Goal: Entertainment & Leisure: Consume media (video, audio)

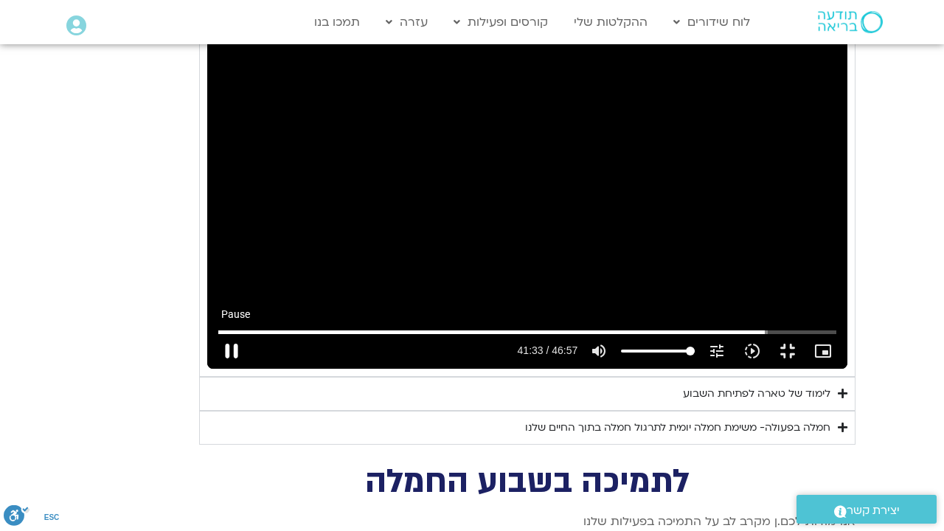
click at [214, 369] on button "pause" at bounding box center [231, 350] width 35 height 35
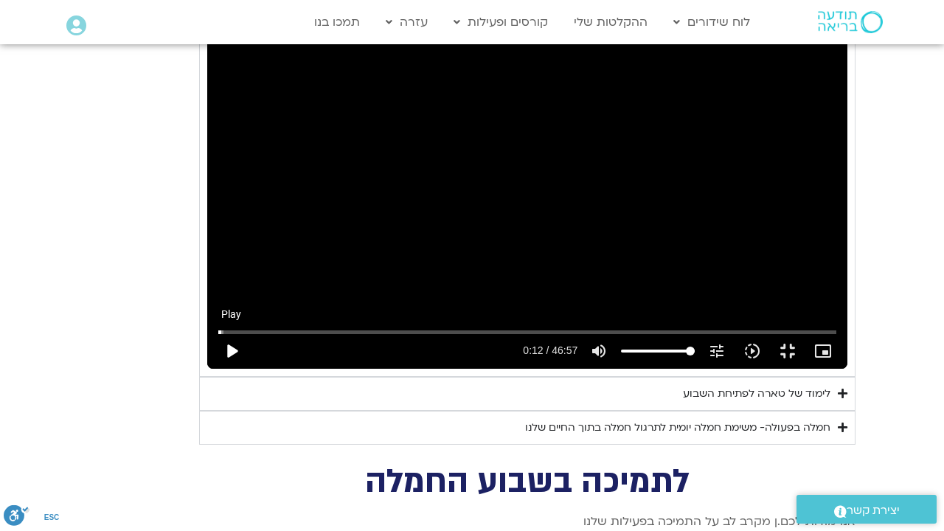
click at [214, 369] on button "play_arrow" at bounding box center [231, 350] width 35 height 35
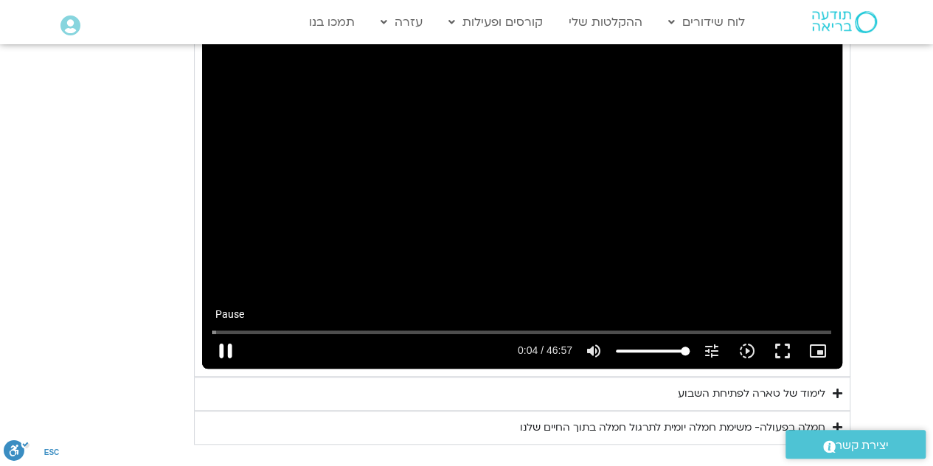
click at [222, 333] on button "pause" at bounding box center [225, 350] width 35 height 35
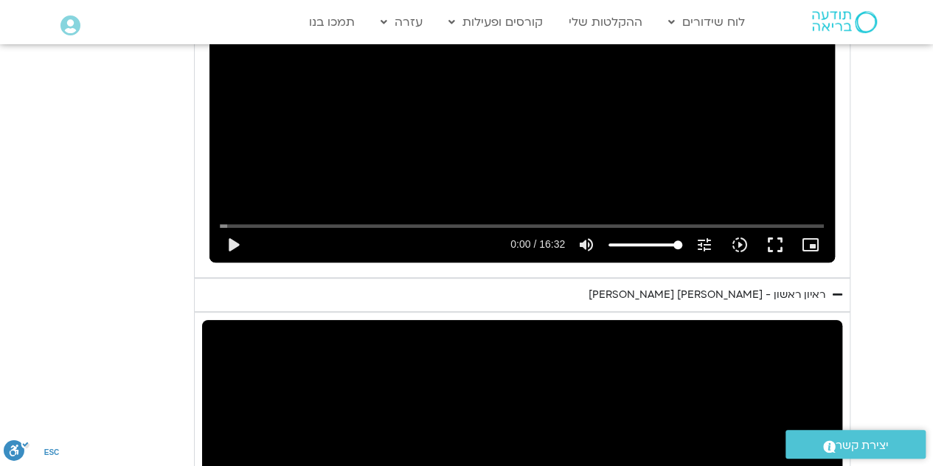
type input "5.842589"
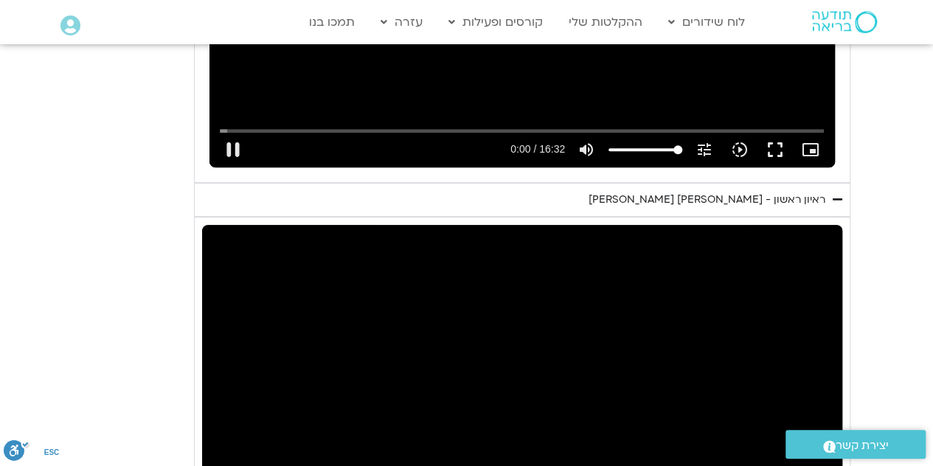
type input "0.001508"
type input "5.973083"
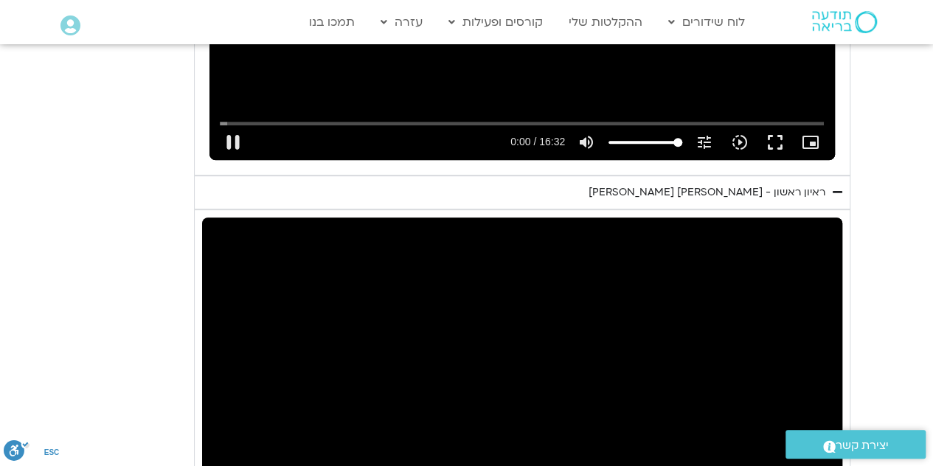
type input "0.121877"
type input "6.120386"
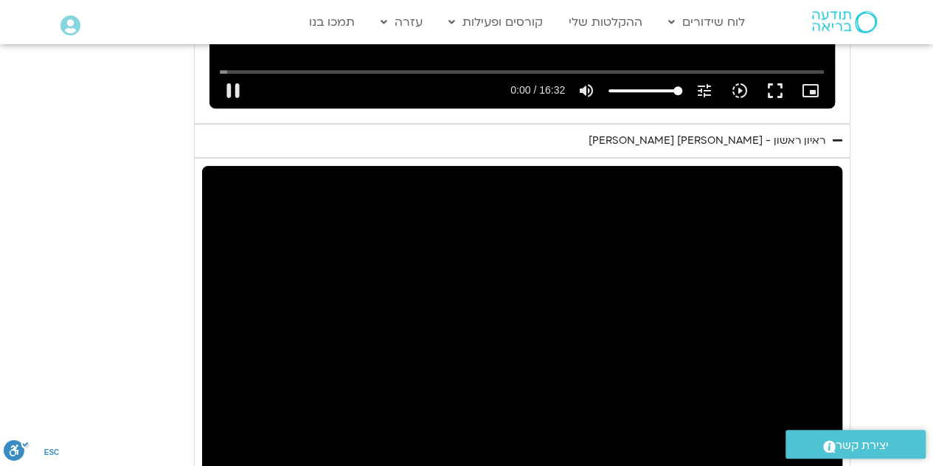
type input "0.258607"
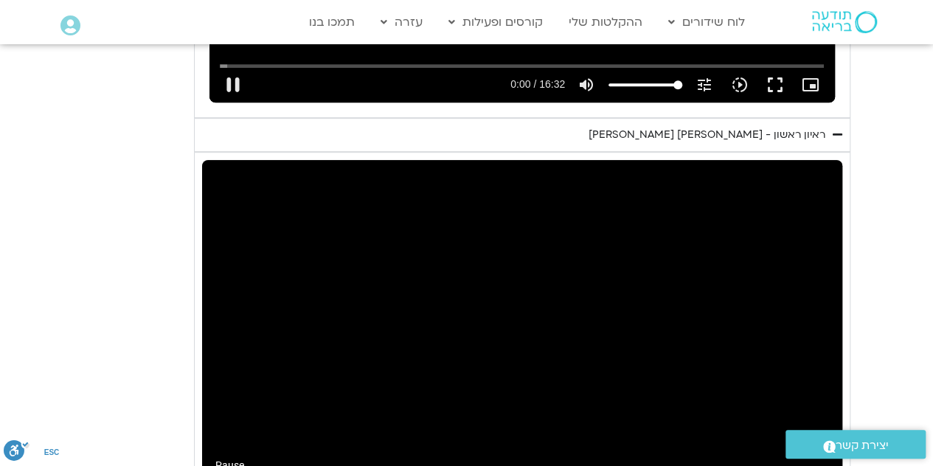
type input "6.254211"
type input "0.391758"
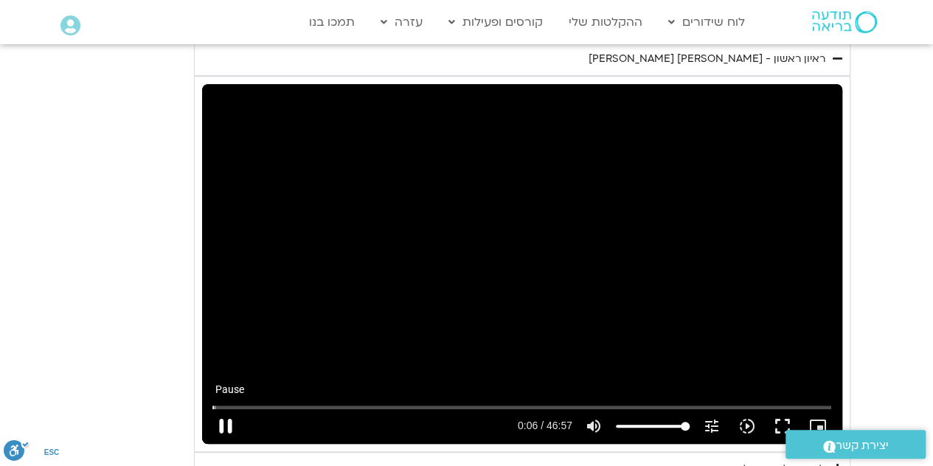
type input "6.425637"
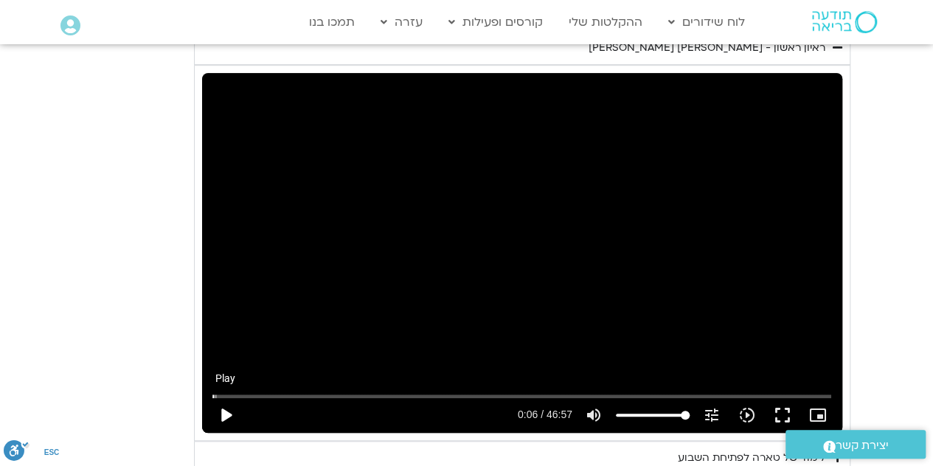
type input "1.31877"
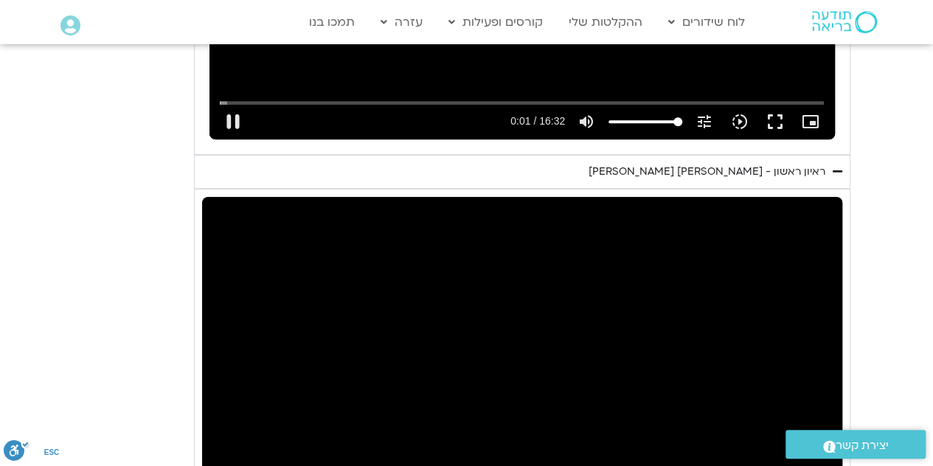
type input "6.492546"
type input "1.452219"
type input "6.497202"
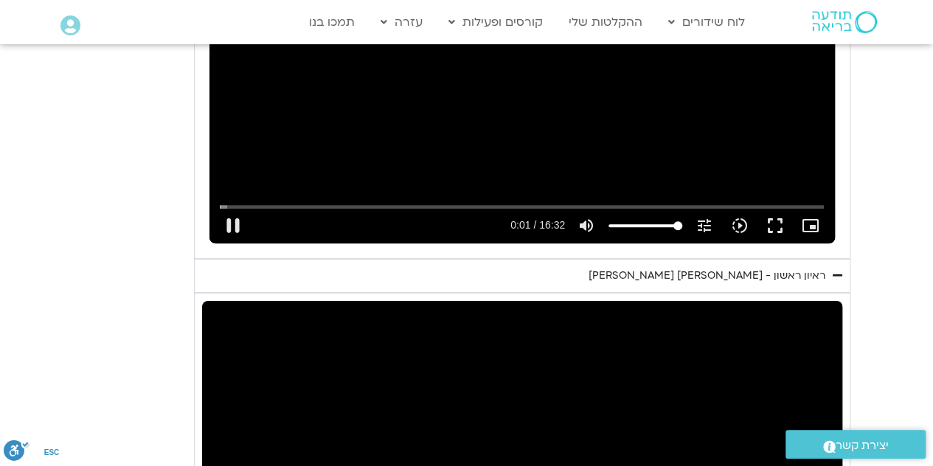
type input "1.580161"
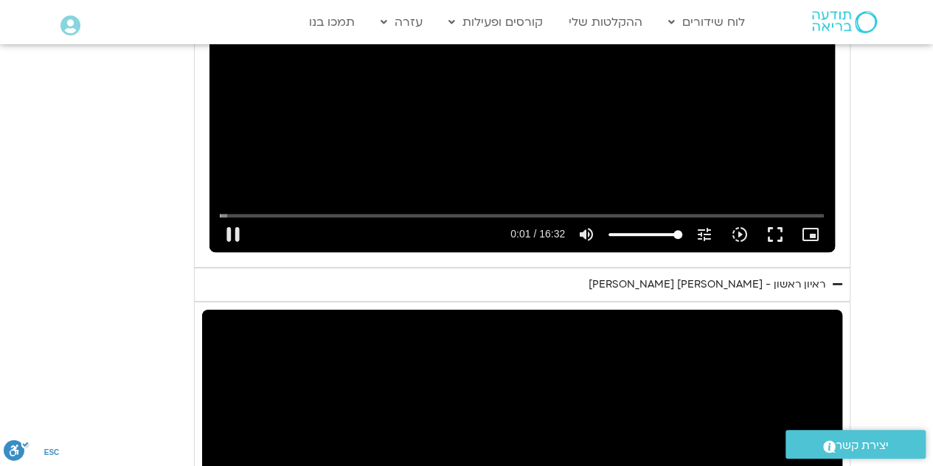
type input "6.602596"
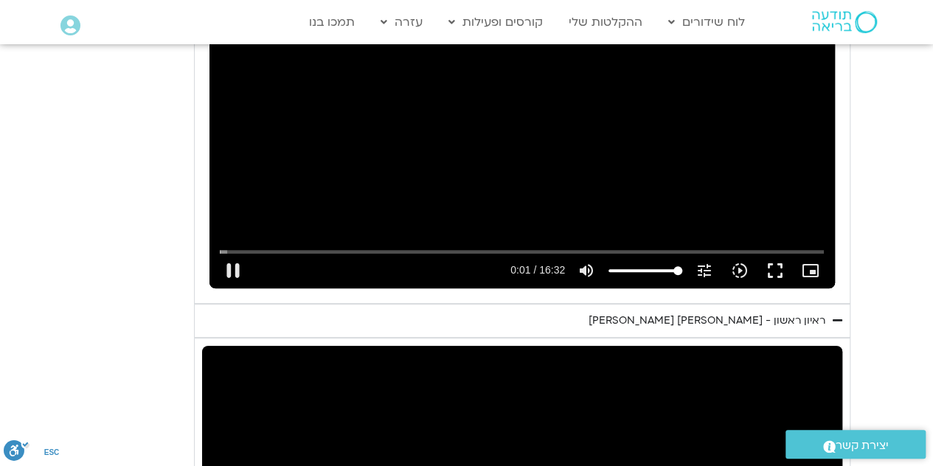
type input "1.710427"
type input "6.734559"
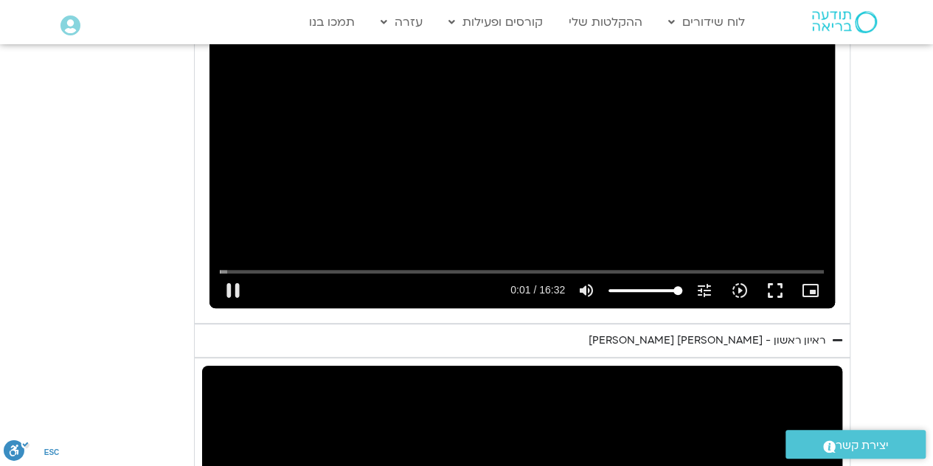
type input "1.843663"
type input "6.867345"
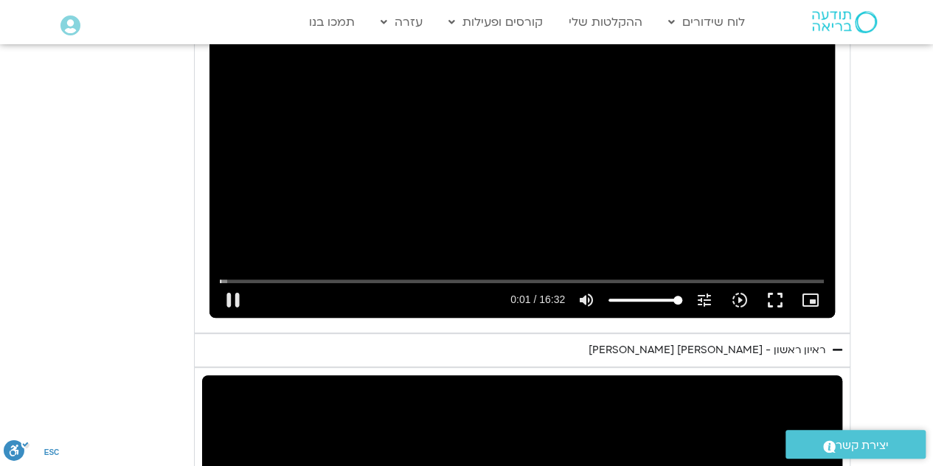
type input "1.978524"
type input "6.99684"
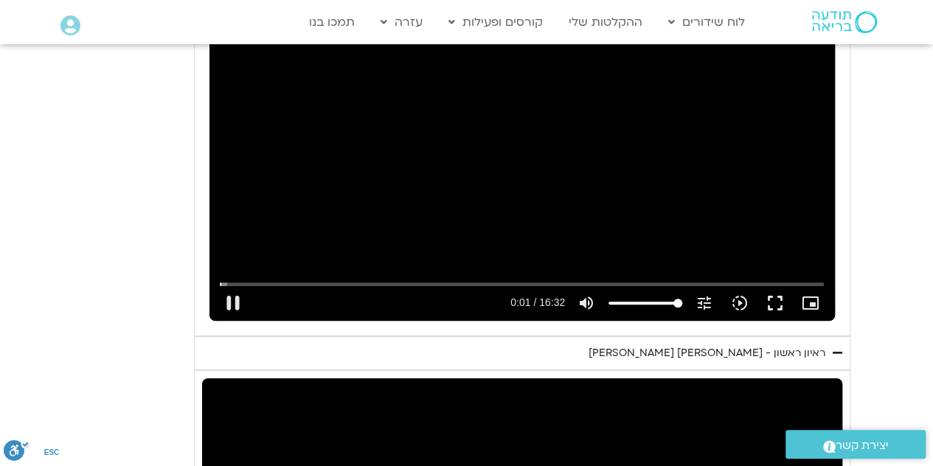
type input "2.109418"
type input "7.123769"
type input "2.242128"
type input "7.256256"
click at [246, 285] on button "pause" at bounding box center [232, 302] width 35 height 35
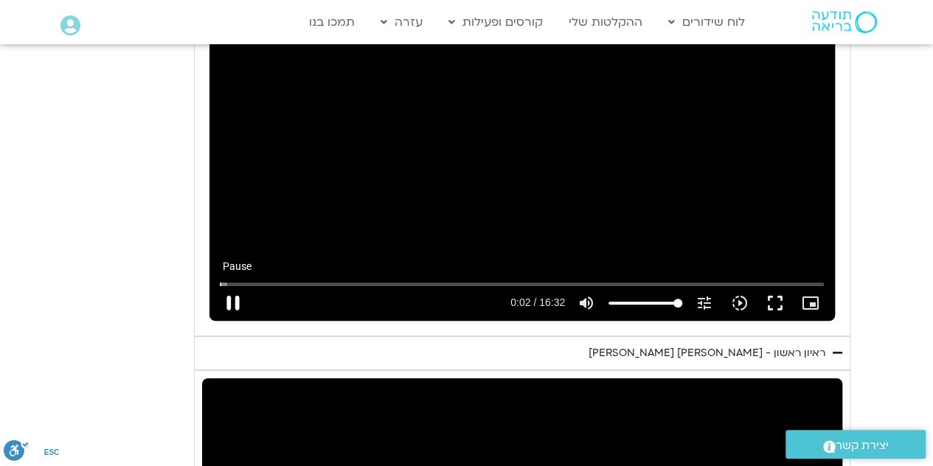
type input "2.353974"
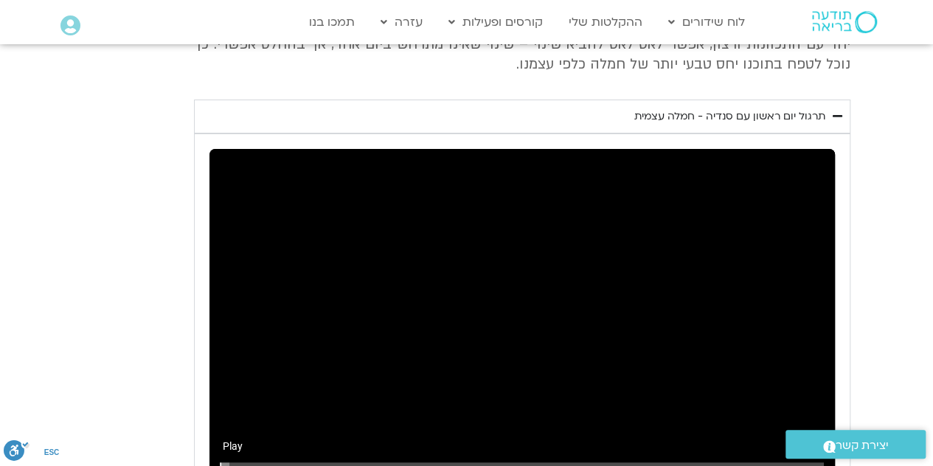
type input "10.15197"
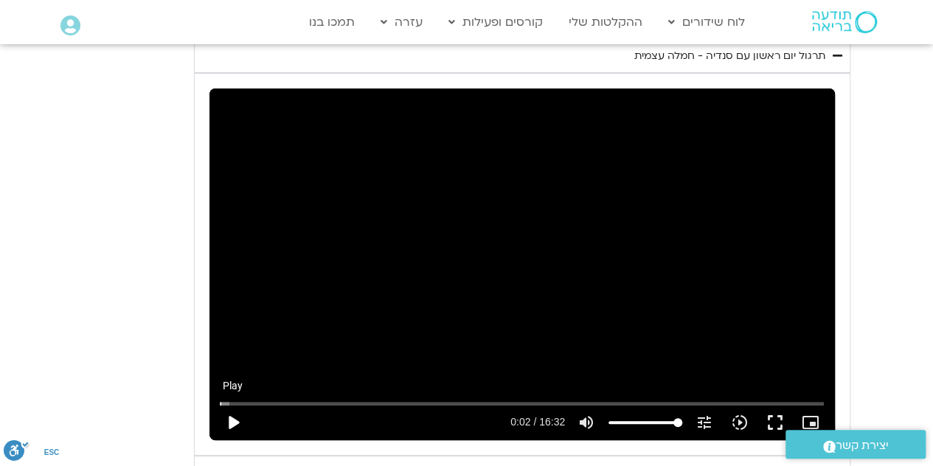
type input "2.434726"
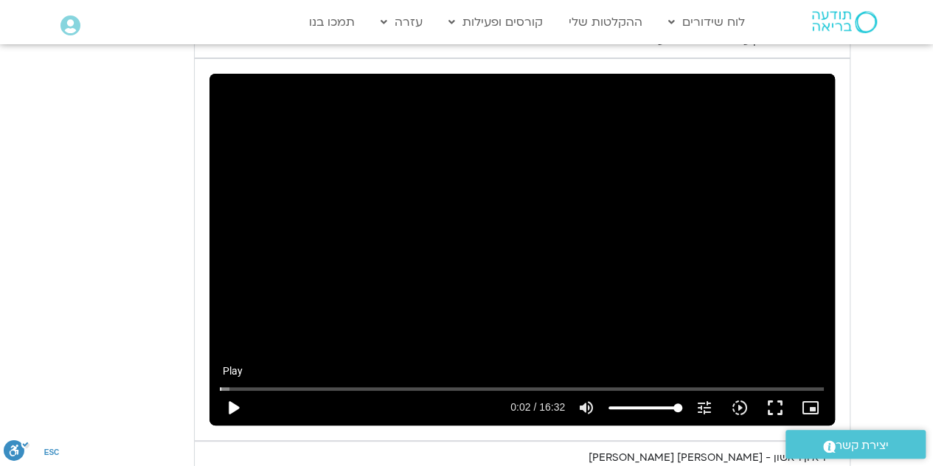
type input "10.282805"
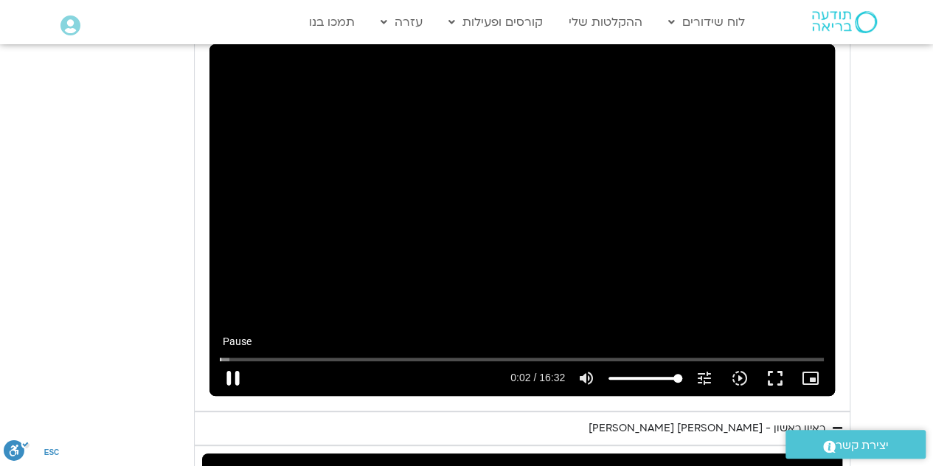
type input "2.553949"
type input "10.426159"
type input "2.682349"
type input "10.557877"
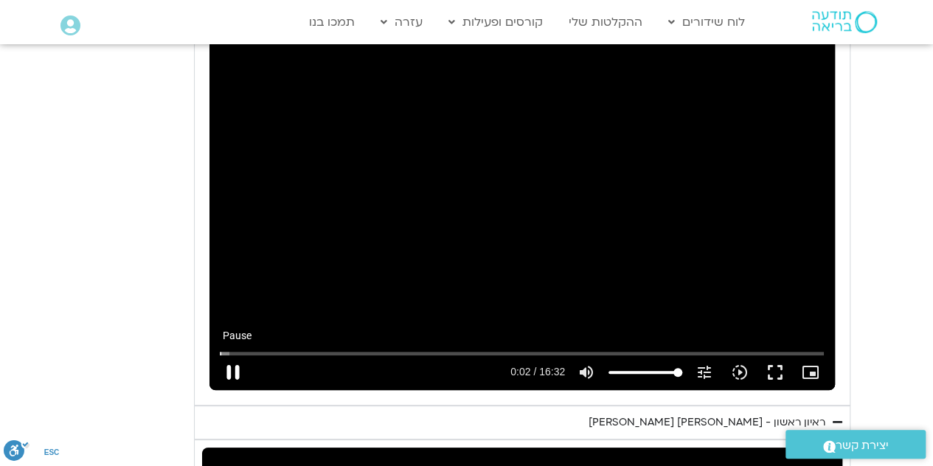
type input "2.811696"
type input "10.688984"
type input "2.943691"
type input "10.815899"
type input "3.078525"
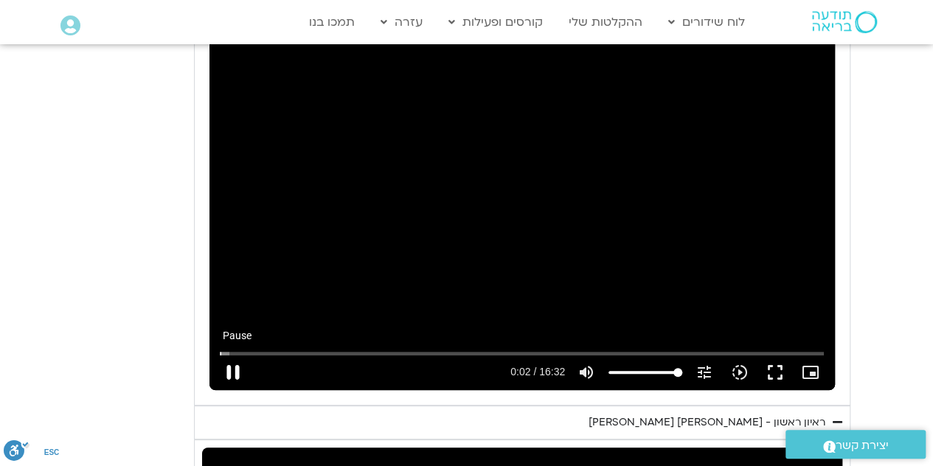
type input "10.948718"
type input "3.211939"
type input "11.081801"
type input "3.341133"
type input "11.210932"
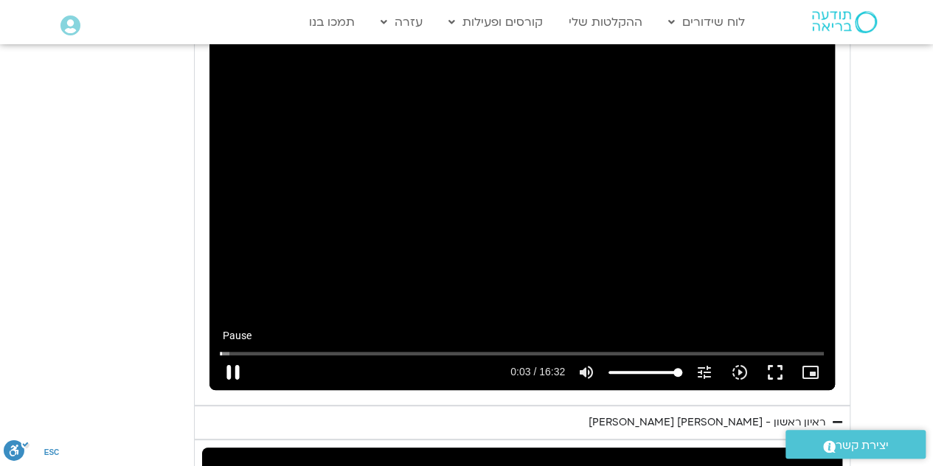
click at [237, 355] on button "pause" at bounding box center [232, 372] width 35 height 35
type input "3.394535"
type input "11.604548"
click at [238, 355] on button "play_arrow" at bounding box center [232, 372] width 35 height 35
click at [775, 355] on button "fullscreen" at bounding box center [775, 372] width 35 height 35
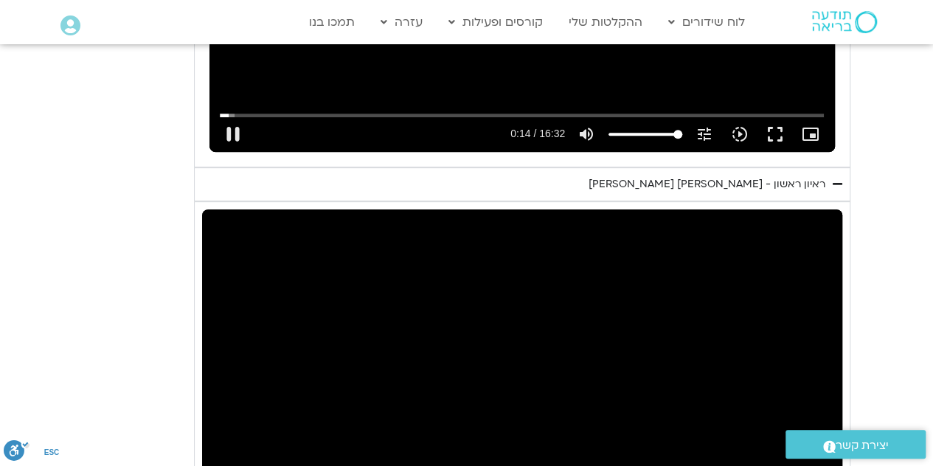
type input "14.731591"
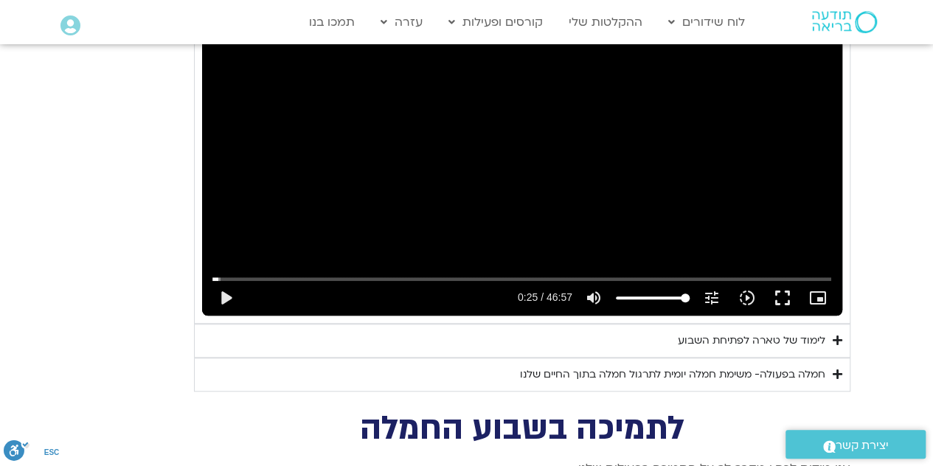
scroll to position [3332, 0]
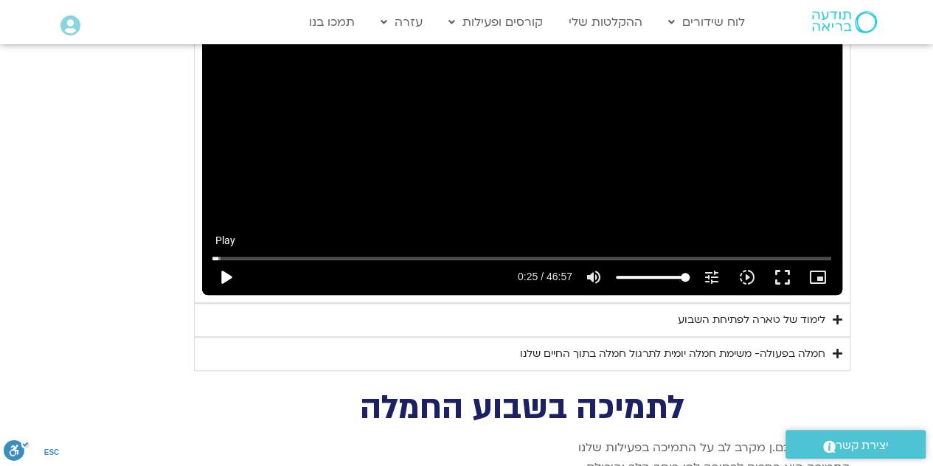
click at [220, 260] on button "play_arrow" at bounding box center [225, 277] width 35 height 35
click at [232, 260] on button "pause" at bounding box center [225, 277] width 35 height 35
click at [801, 311] on div "לימוד של טארה לפתיחת השבוע" at bounding box center [752, 320] width 148 height 18
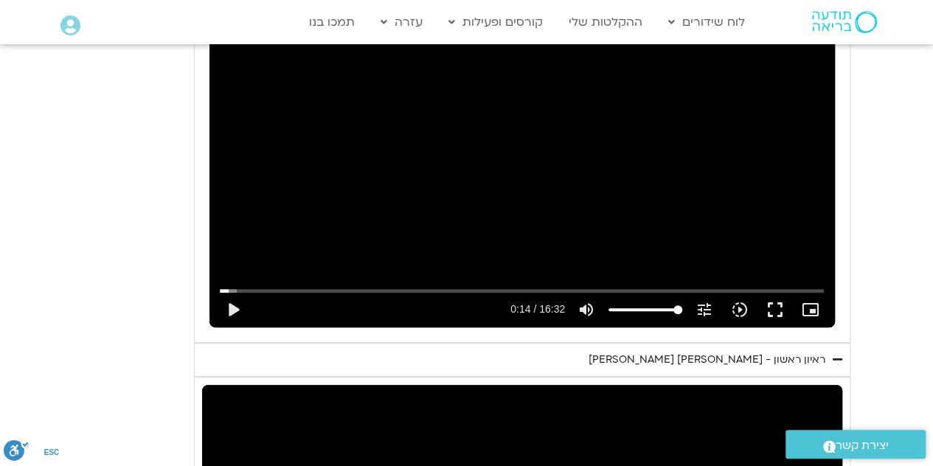
scroll to position [2881, 0]
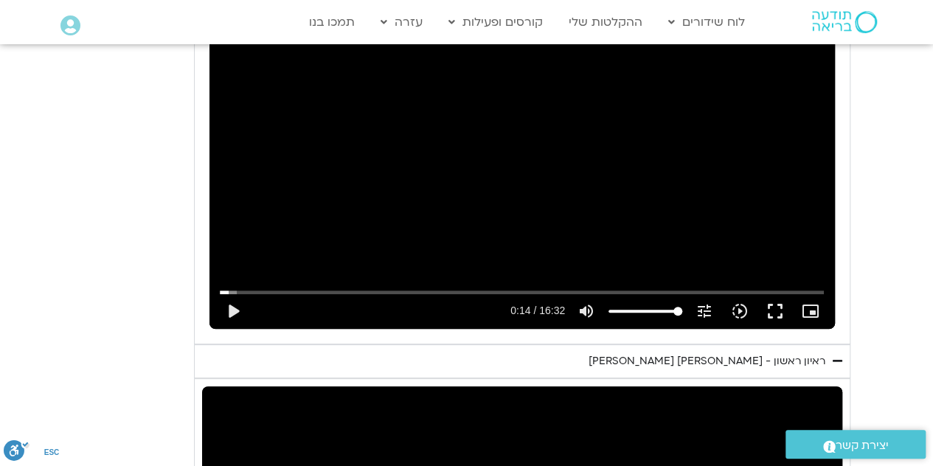
type input "27.147382"
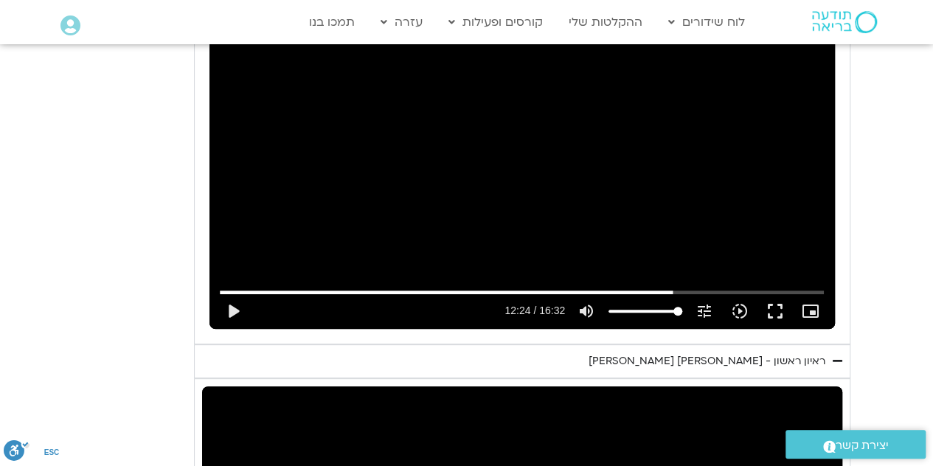
type input "740"
type input "27.276506"
type input "707"
type input "27.402308"
type input "689"
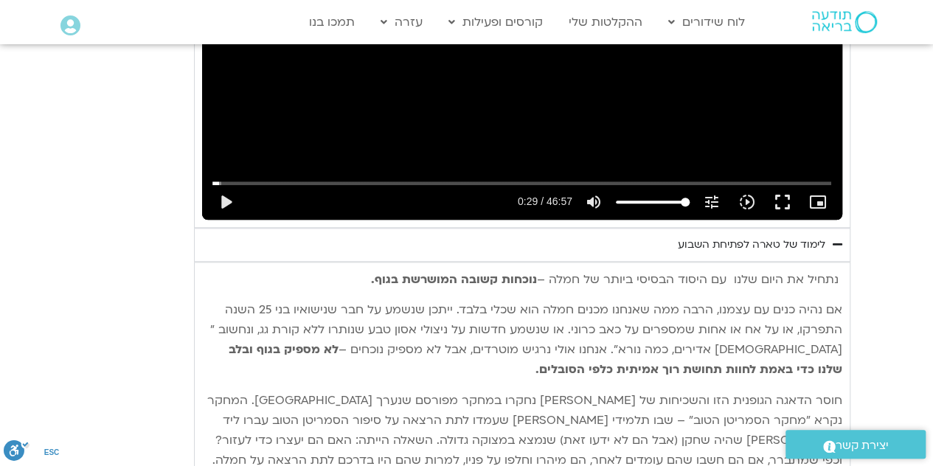
scroll to position [3409, 0]
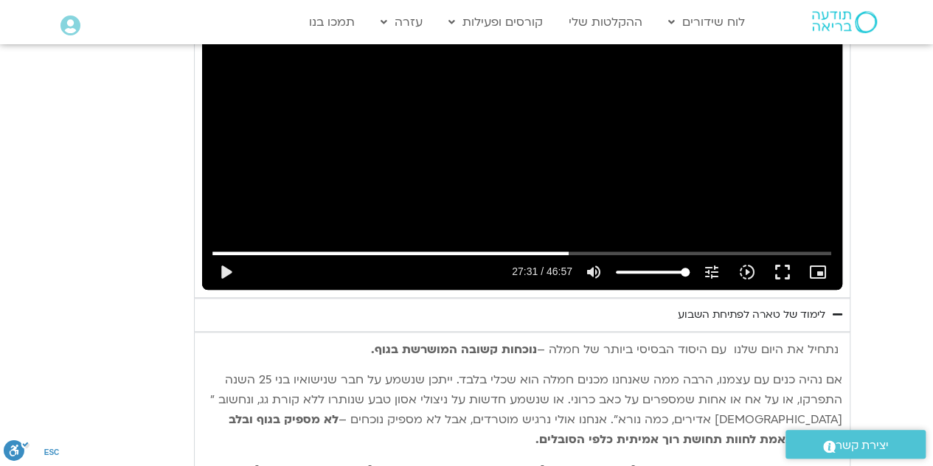
type input "1556"
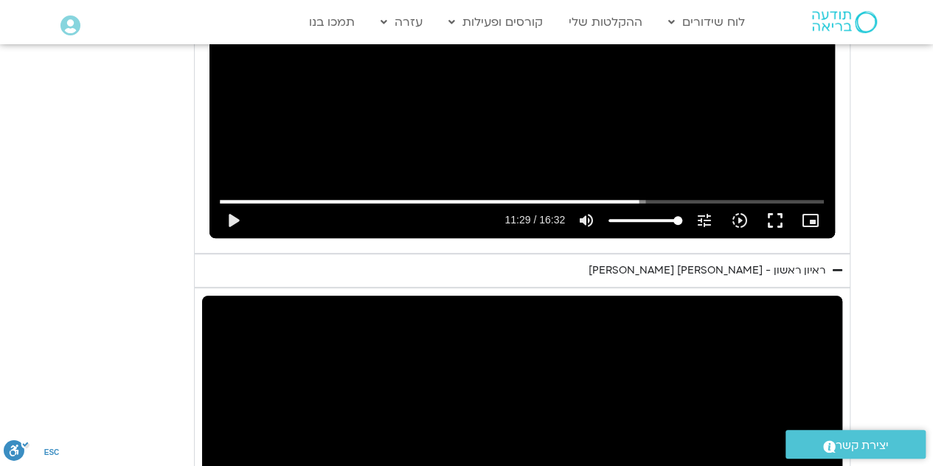
scroll to position [2966, 0]
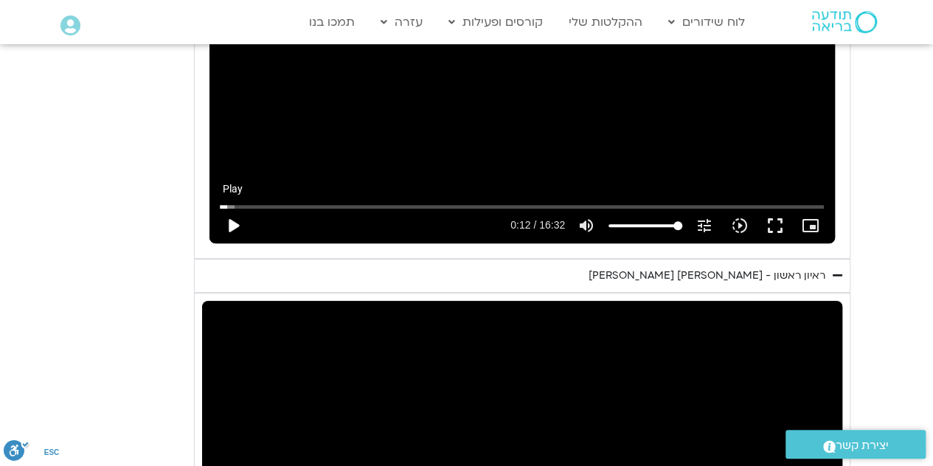
click at [237, 208] on button "play_arrow" at bounding box center [232, 225] width 35 height 35
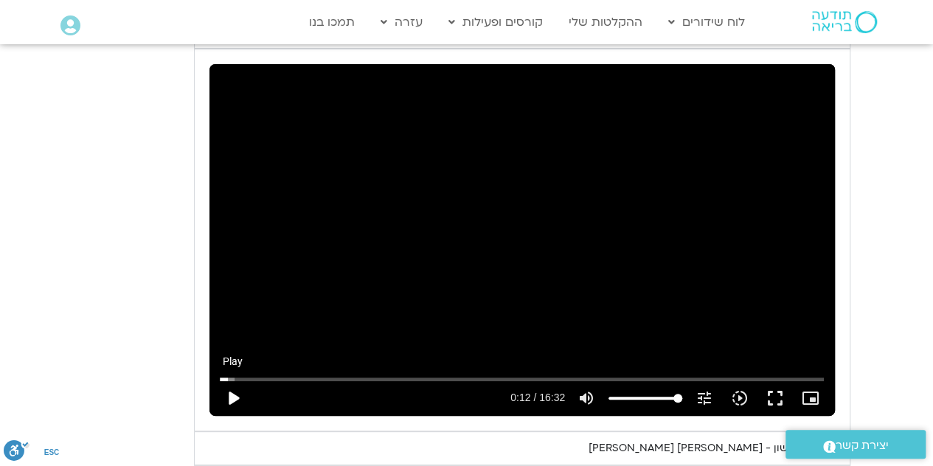
scroll to position [2792, 0]
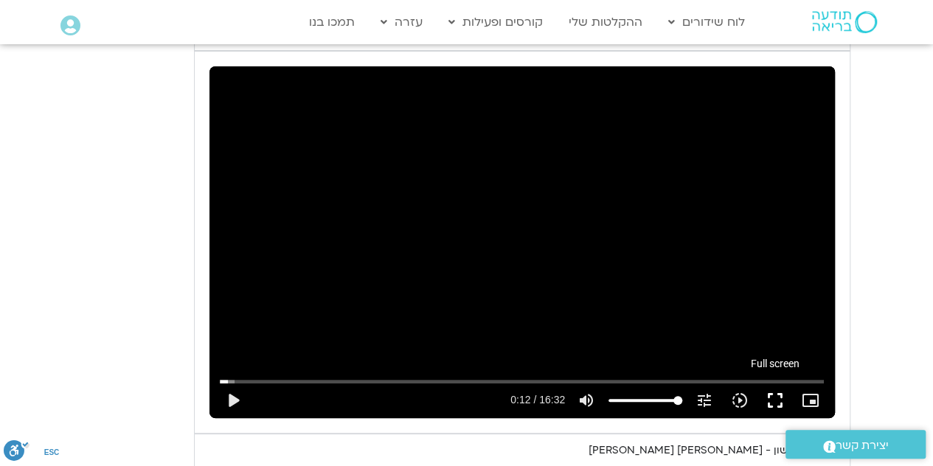
click at [773, 383] on button "fullscreen" at bounding box center [775, 400] width 35 height 35
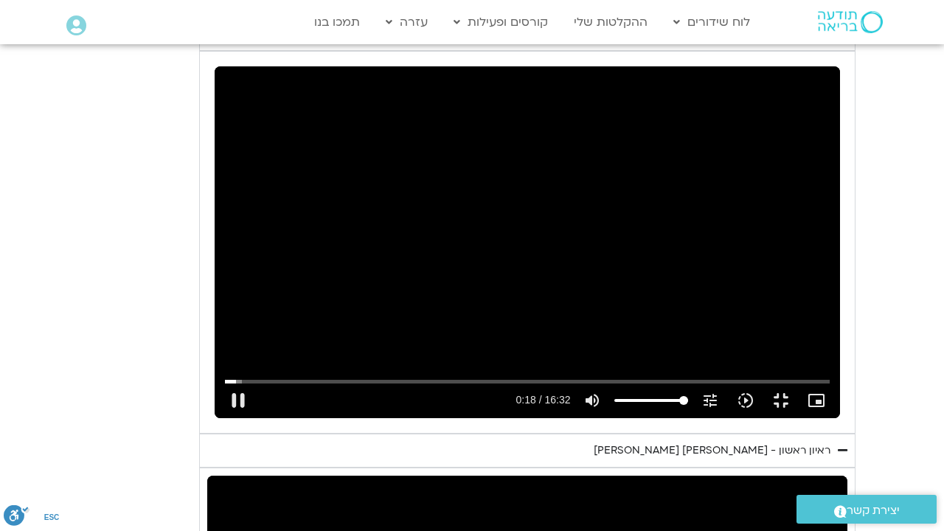
type input "18.53187"
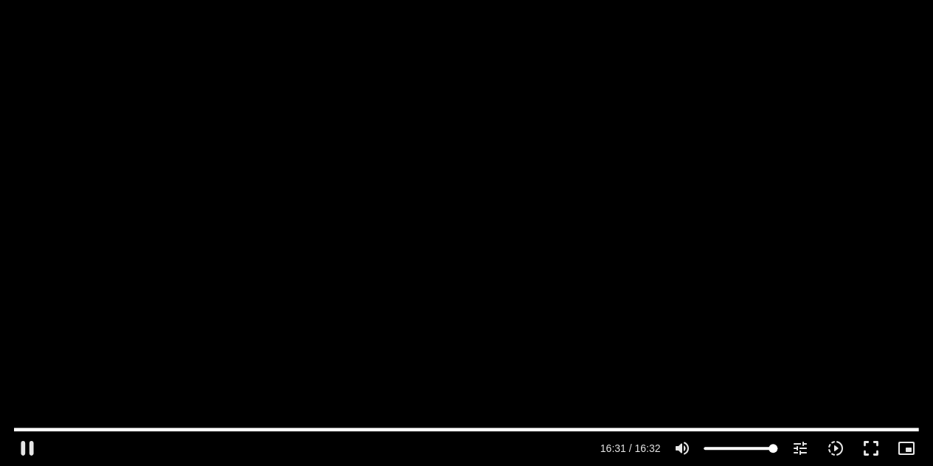
type input "992.071288"
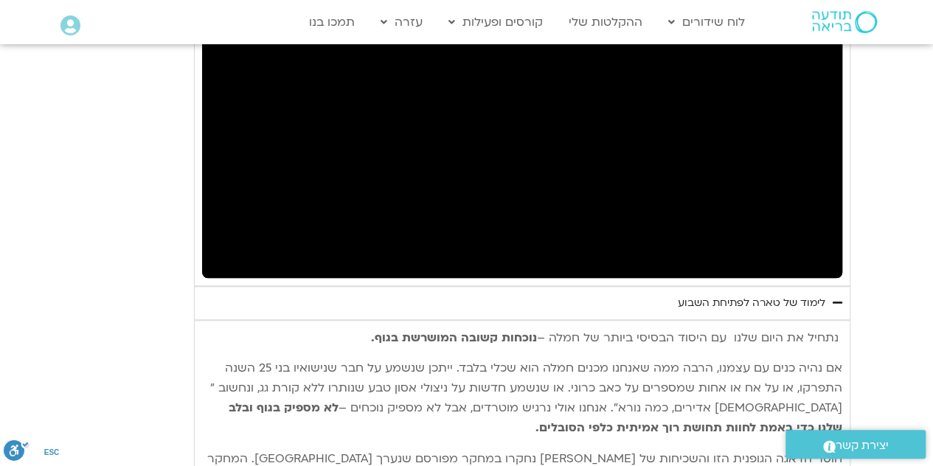
scroll to position [3349, 0]
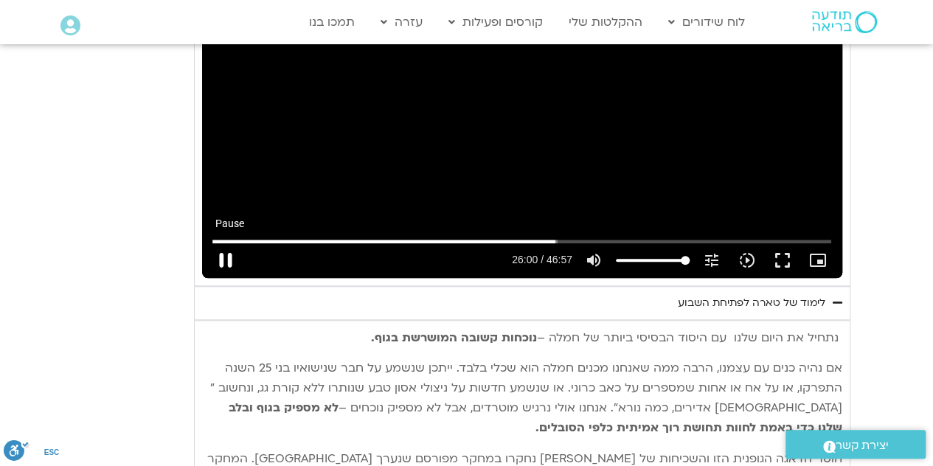
click at [236, 243] on button "pause" at bounding box center [225, 260] width 35 height 35
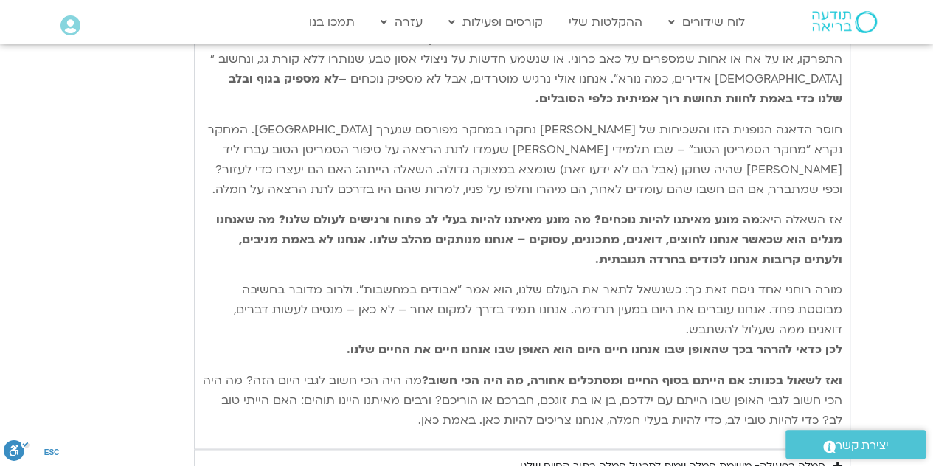
scroll to position [3700, 0]
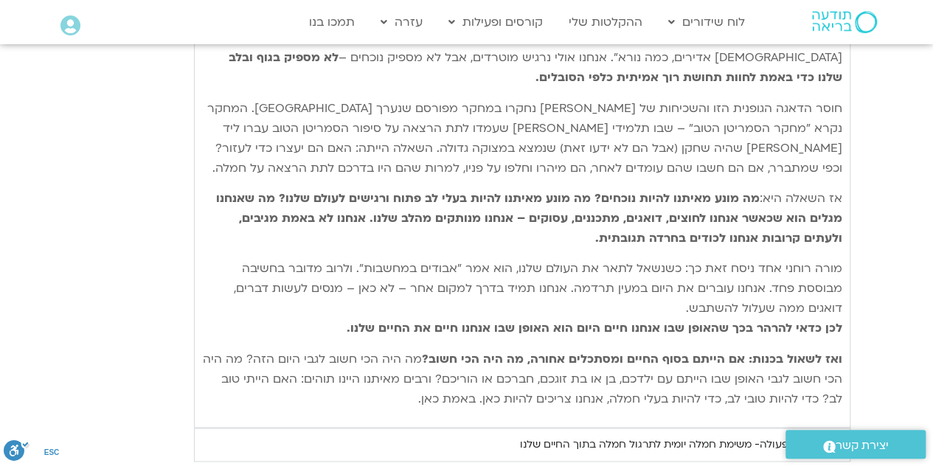
click at [714, 436] on div "חמלה בפעולה- משימת חמלה יומית לתרגול חמלה בתוך החיים שלנו" at bounding box center [672, 445] width 305 height 18
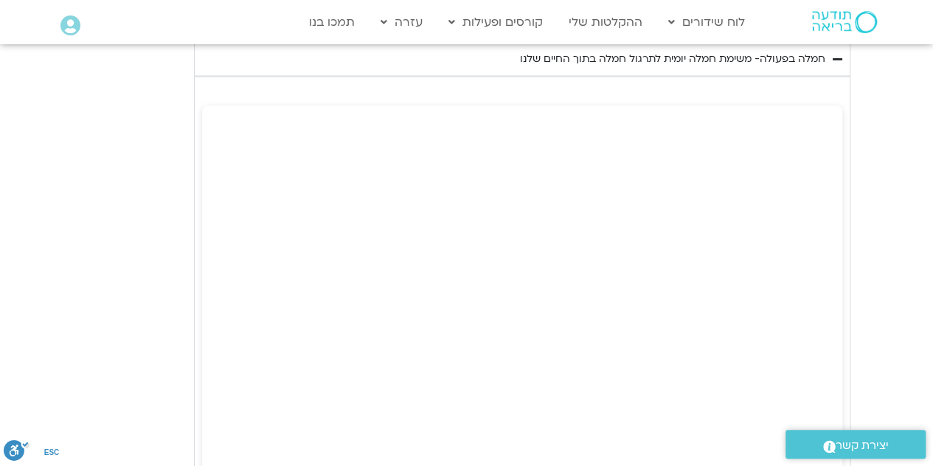
scroll to position [4083, 0]
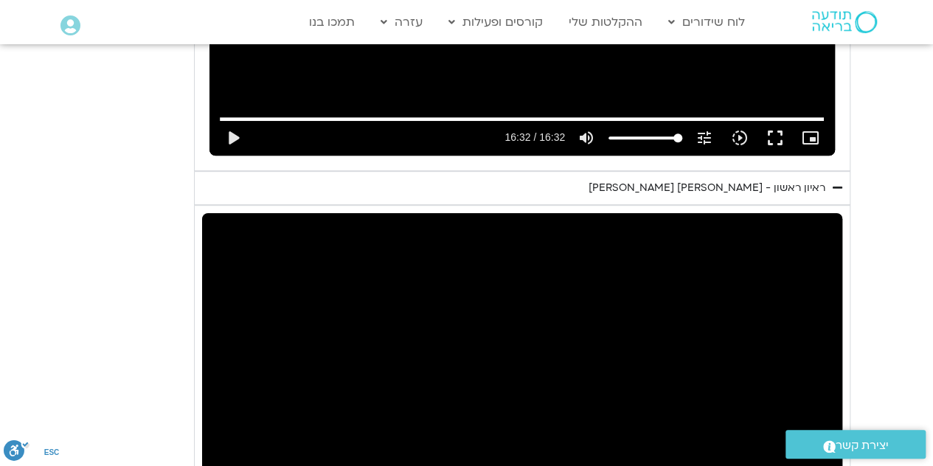
type input "1560.585693"
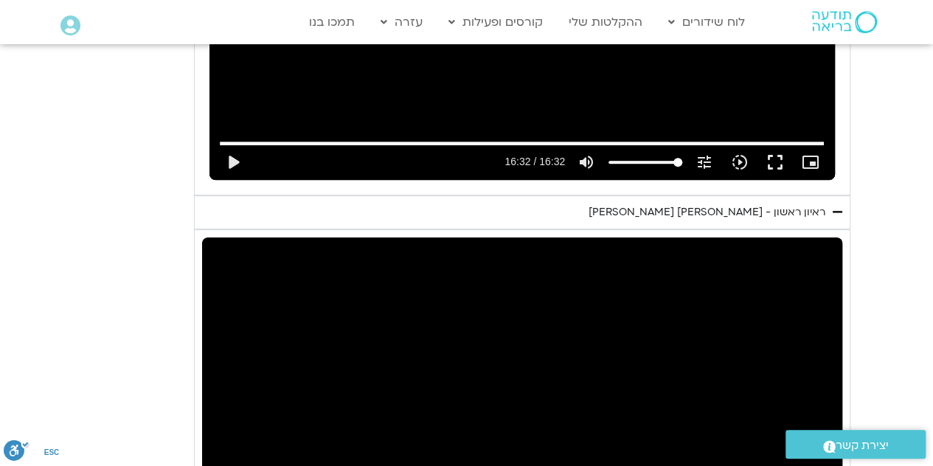
type input "80.4805871212121"
type input "1560.732678"
type input "80"
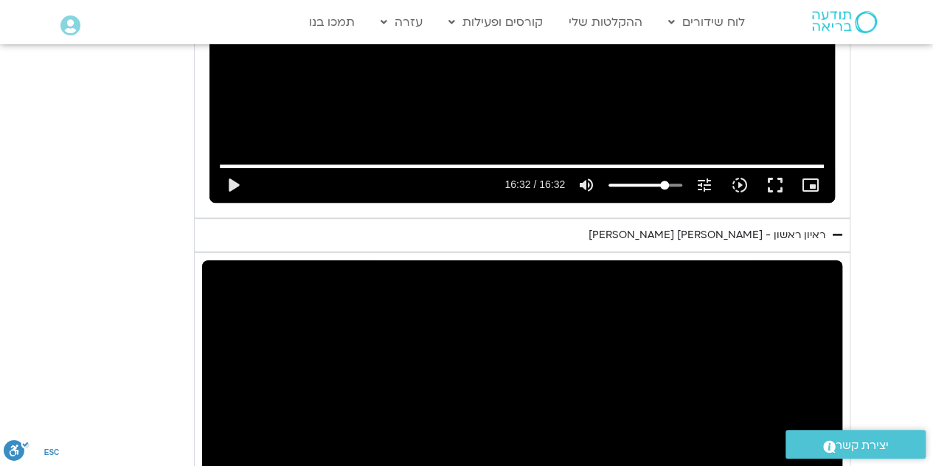
type input "1560.877711"
type input "84"
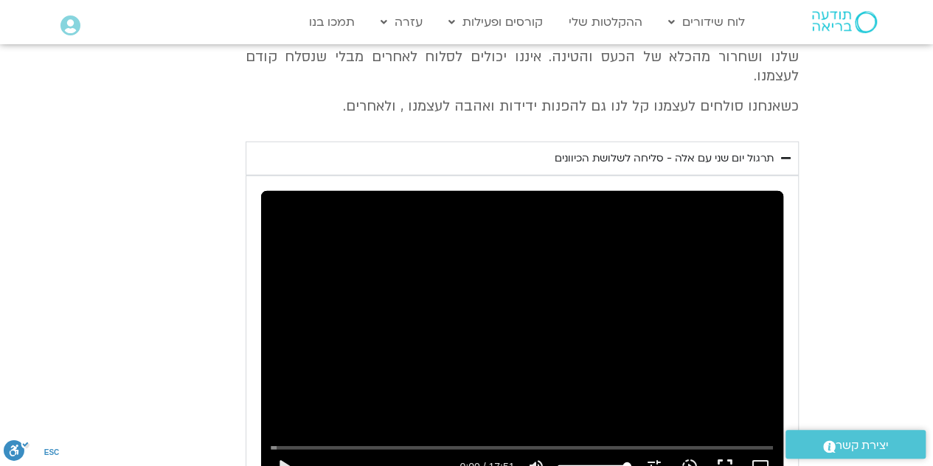
type input "1563.056541"
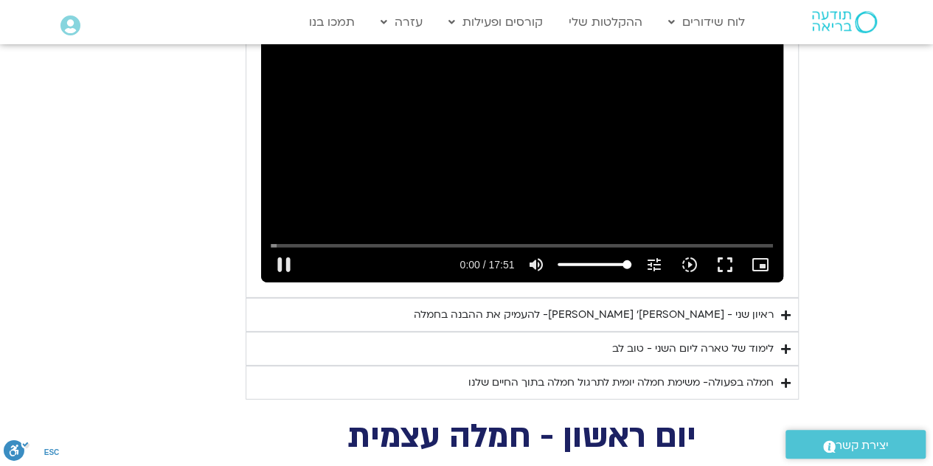
type input "0.150625"
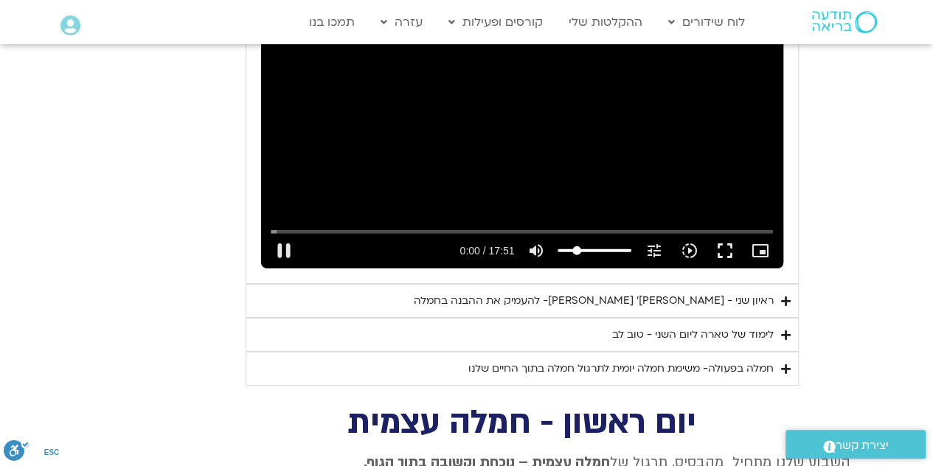
type input "21"
type input "0.281386"
type input "20"
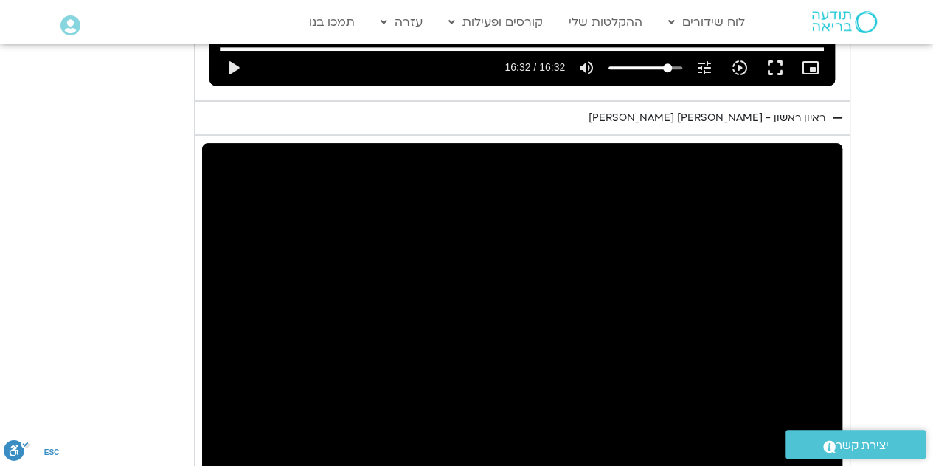
type input "1.746091"
type input "1565.071813"
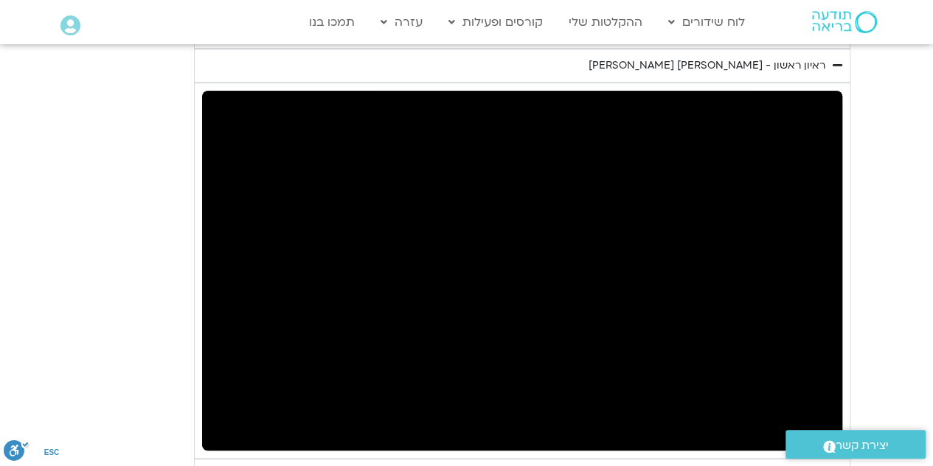
type input "1.876259"
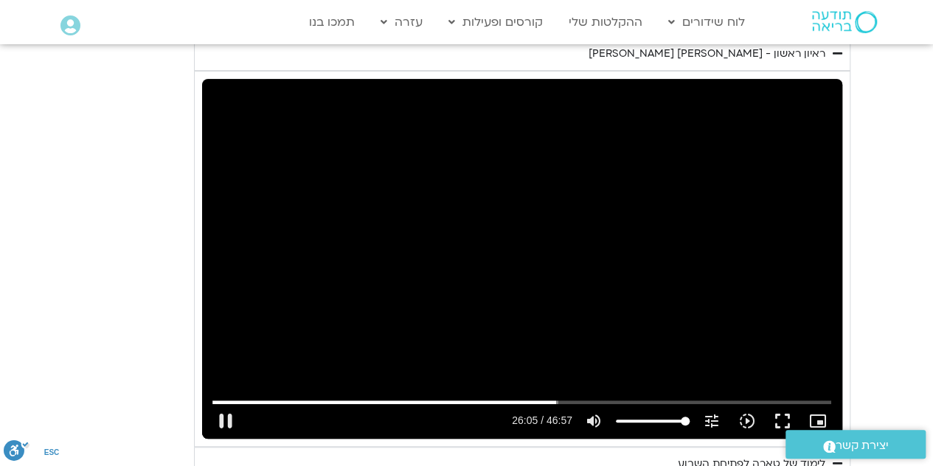
type input "1565.212201"
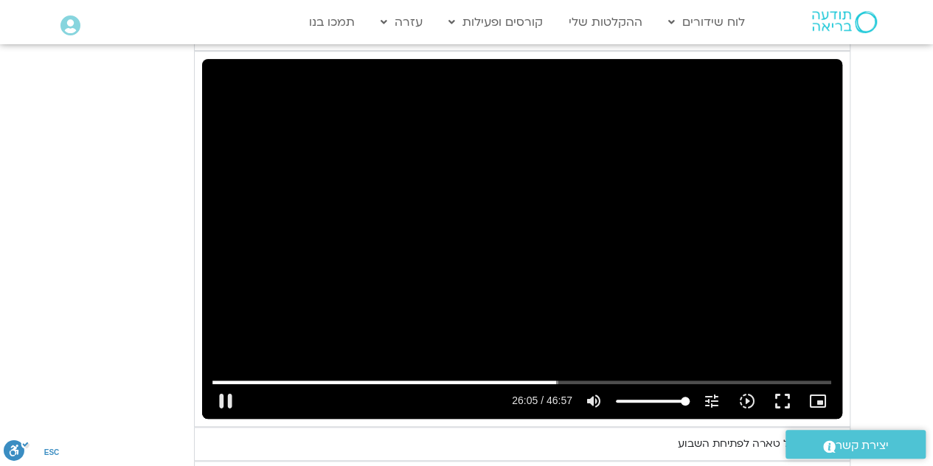
type input "2.006036"
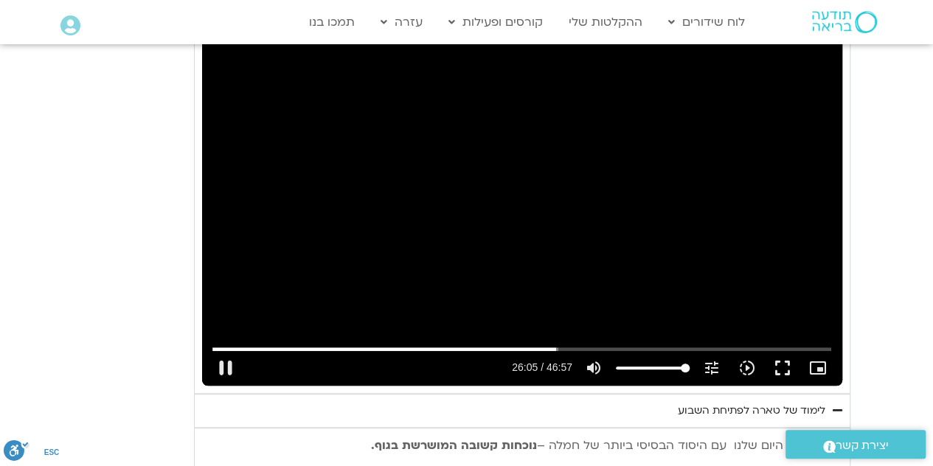
type input "1565.344633"
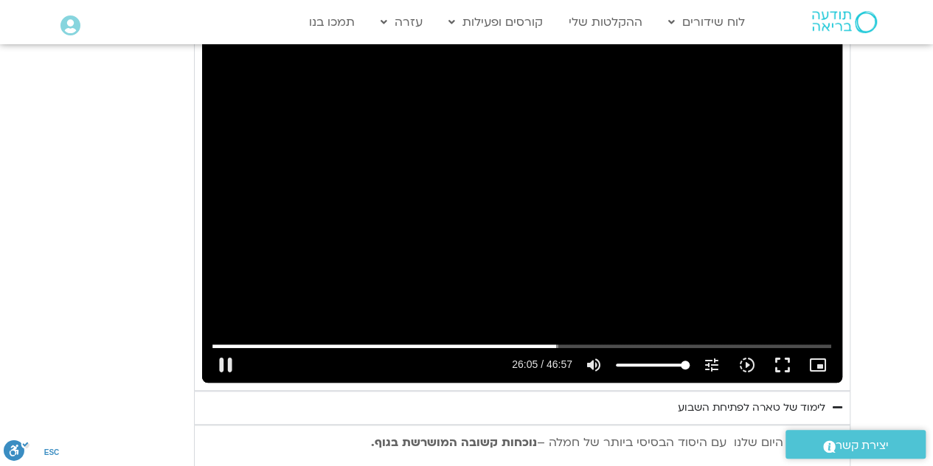
type input "2.132982"
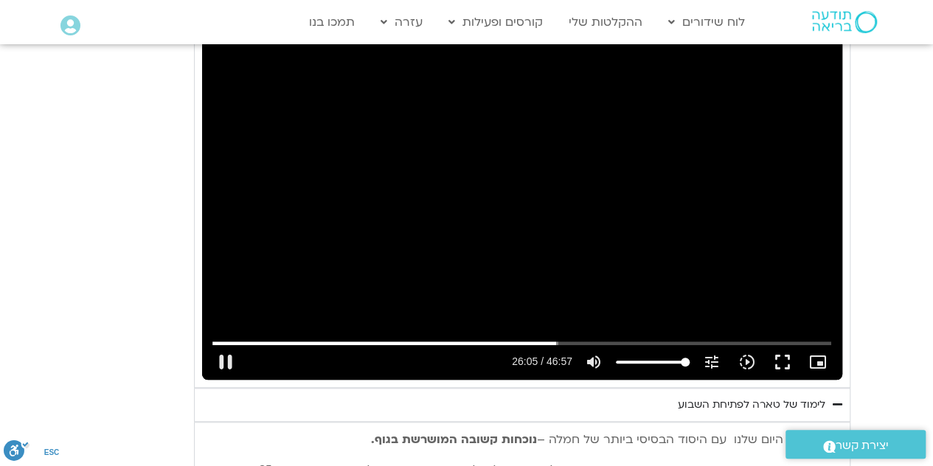
type input "1565.475308"
type input "2.259395"
type input "1565.538003"
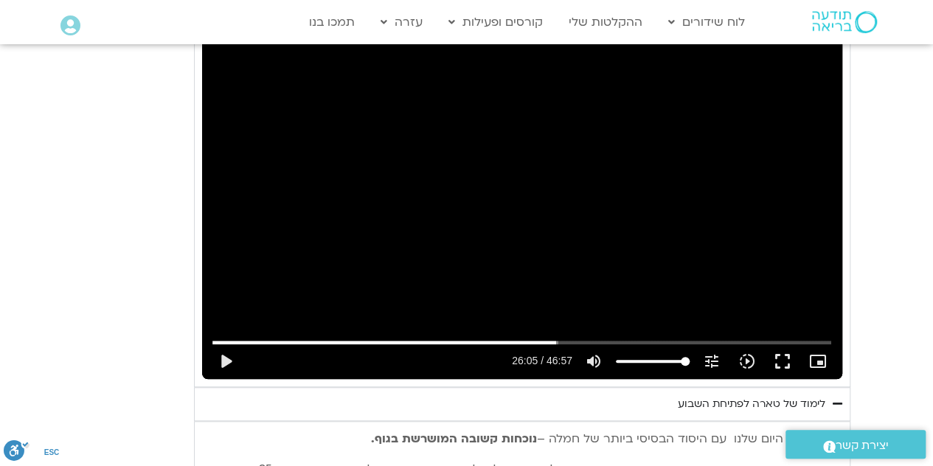
type input "2.779018"
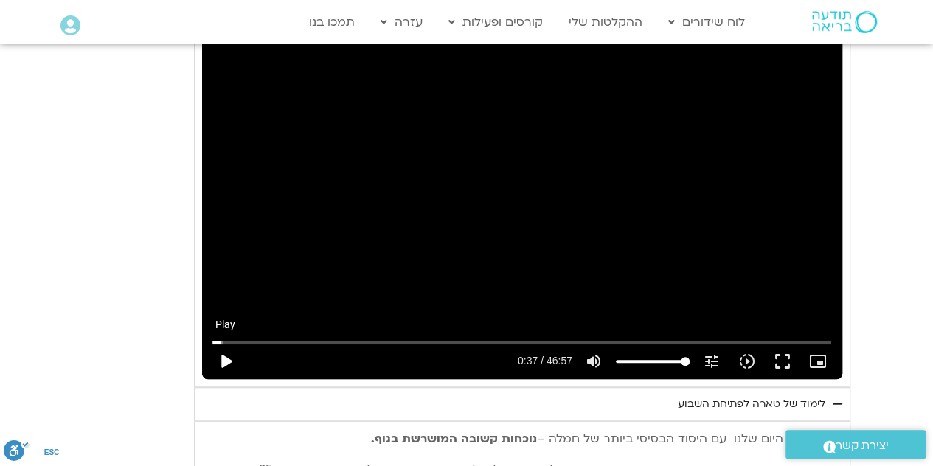
click at [232, 344] on button "play_arrow" at bounding box center [225, 361] width 35 height 35
click at [226, 344] on button "pause" at bounding box center [225, 361] width 35 height 35
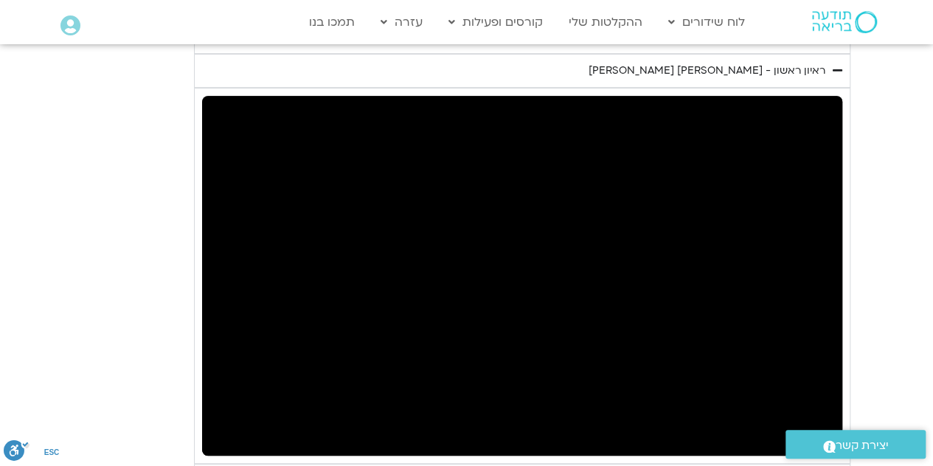
scroll to position [3255, 0]
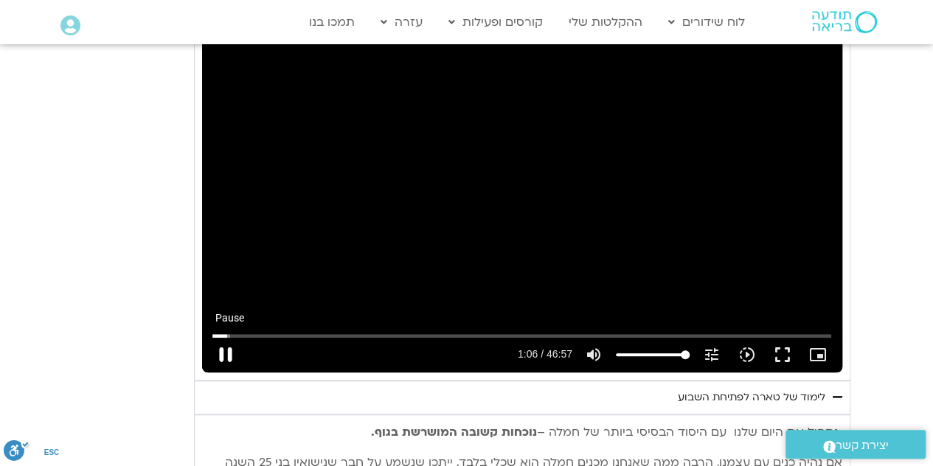
click at [222, 337] on button "pause" at bounding box center [225, 354] width 35 height 35
type input "67.202135"
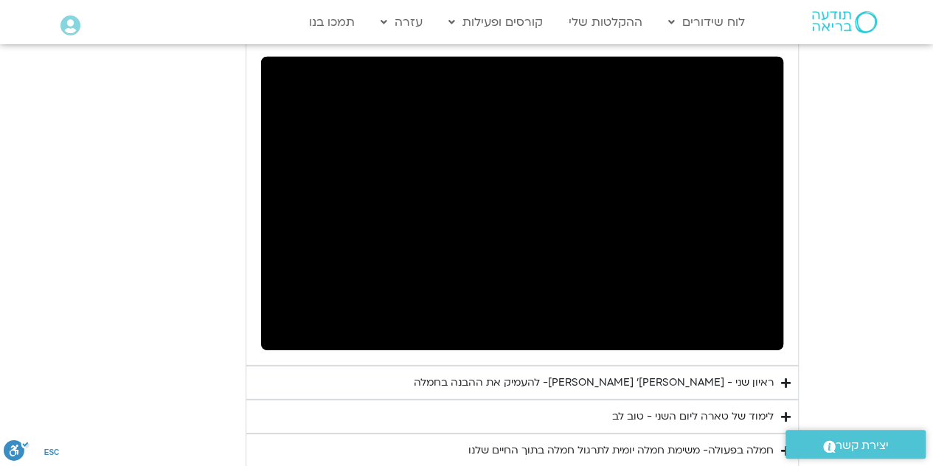
scroll to position [2095, 0]
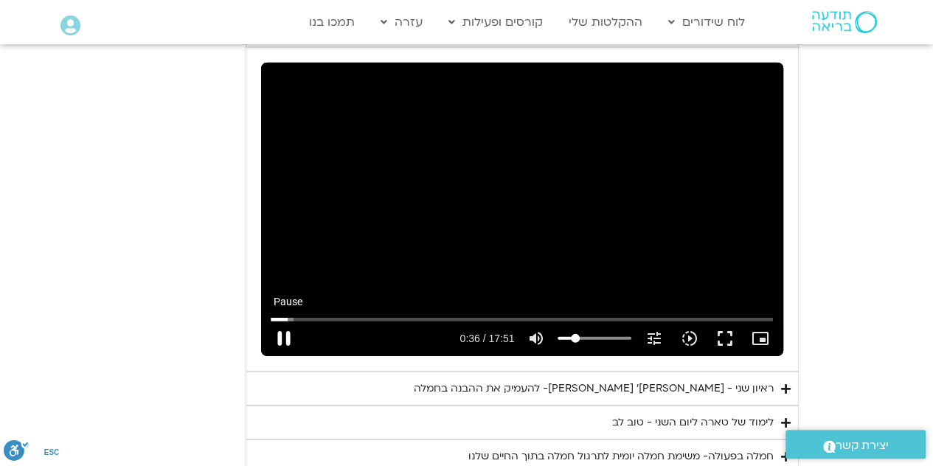
click at [283, 321] on button "pause" at bounding box center [283, 338] width 35 height 35
type input "36.474415"
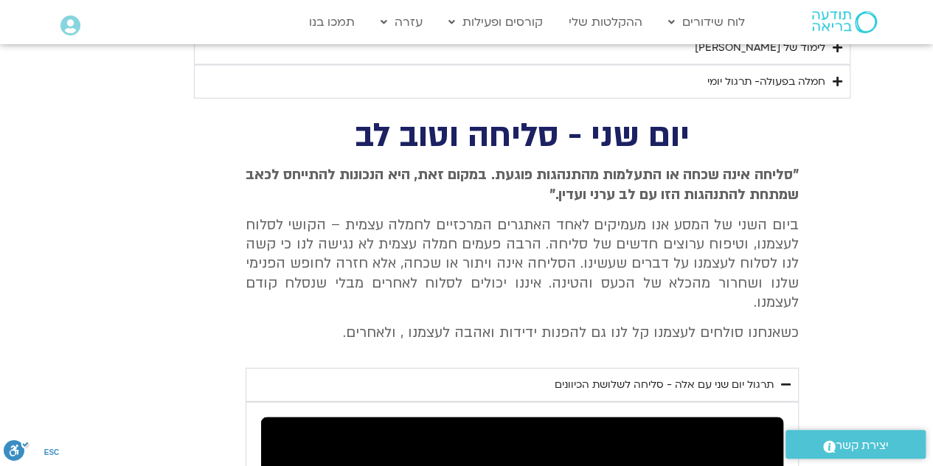
scroll to position [1737, 0]
